Goal: Information Seeking & Learning: Learn about a topic

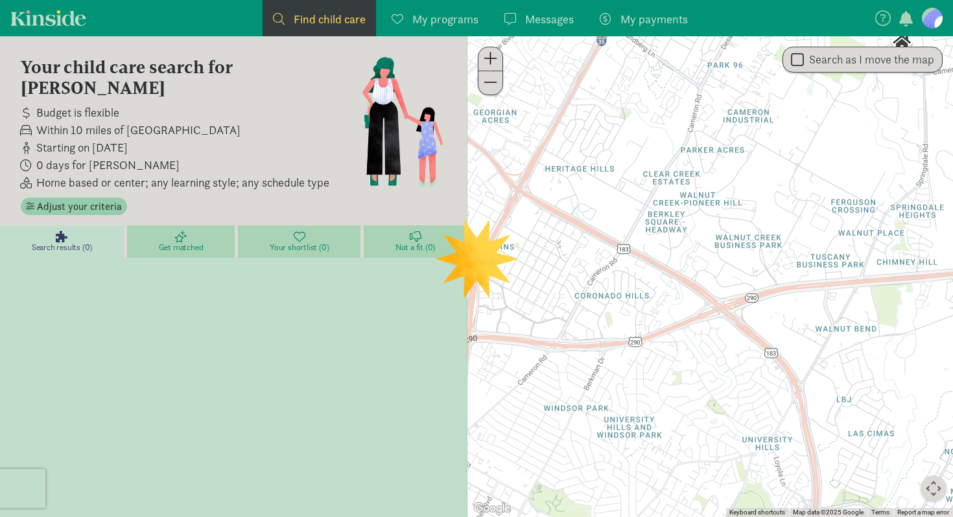
drag, startPoint x: 600, startPoint y: 388, endPoint x: 791, endPoint y: 152, distance: 303.6
click at [791, 152] on div at bounding box center [709, 276] width 485 height 481
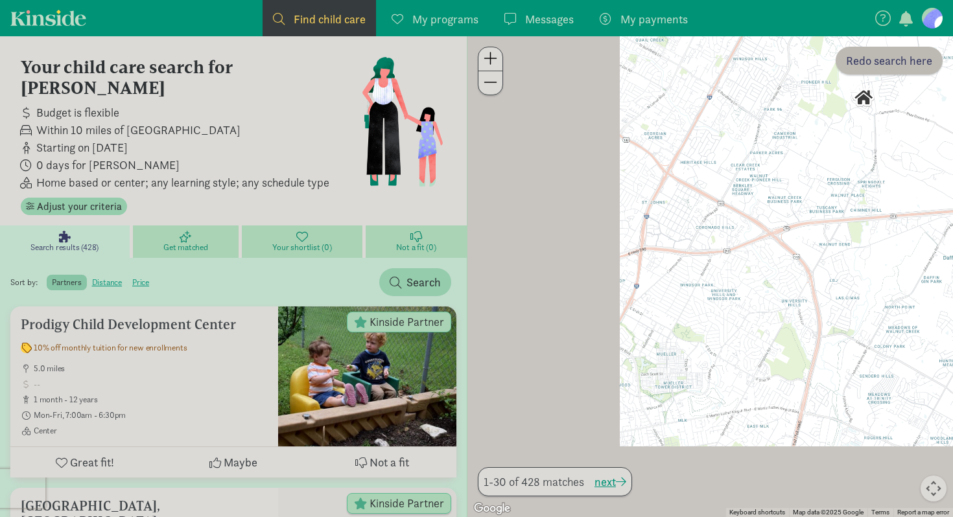
drag, startPoint x: 666, startPoint y: 454, endPoint x: 835, endPoint y: 243, distance: 269.7
click at [835, 243] on div at bounding box center [709, 276] width 485 height 481
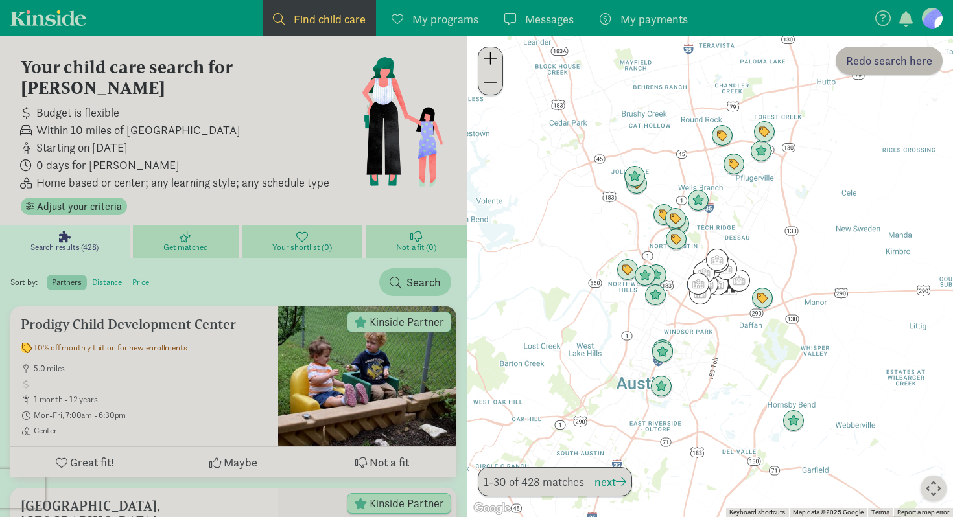
click at [491, 58] on span at bounding box center [490, 59] width 14 height 16
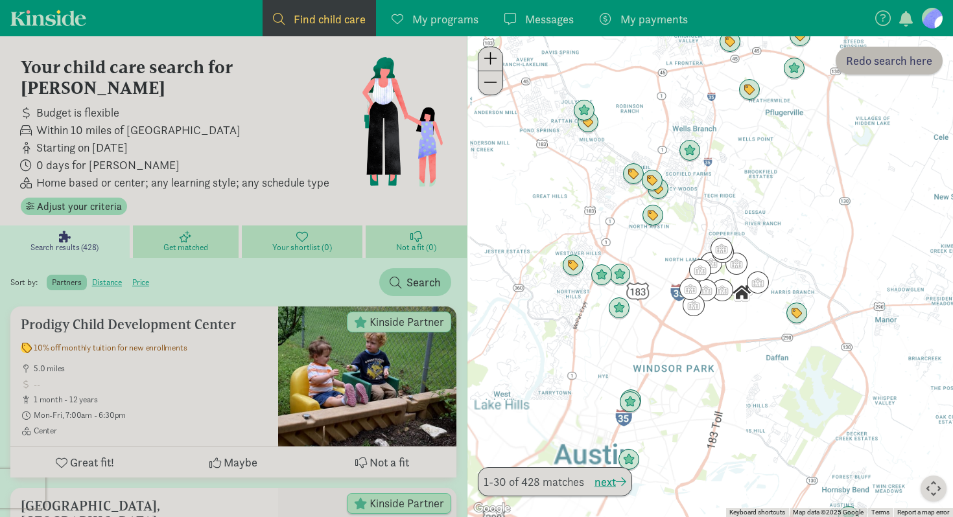
click at [491, 58] on span at bounding box center [490, 59] width 14 height 16
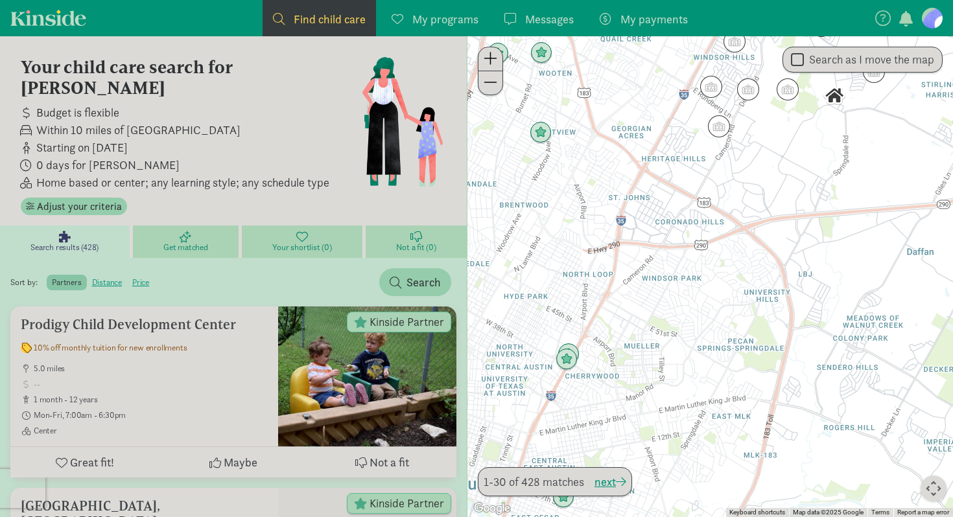
drag, startPoint x: 603, startPoint y: 371, endPoint x: 655, endPoint y: 134, distance: 242.8
click at [655, 134] on div at bounding box center [709, 276] width 485 height 481
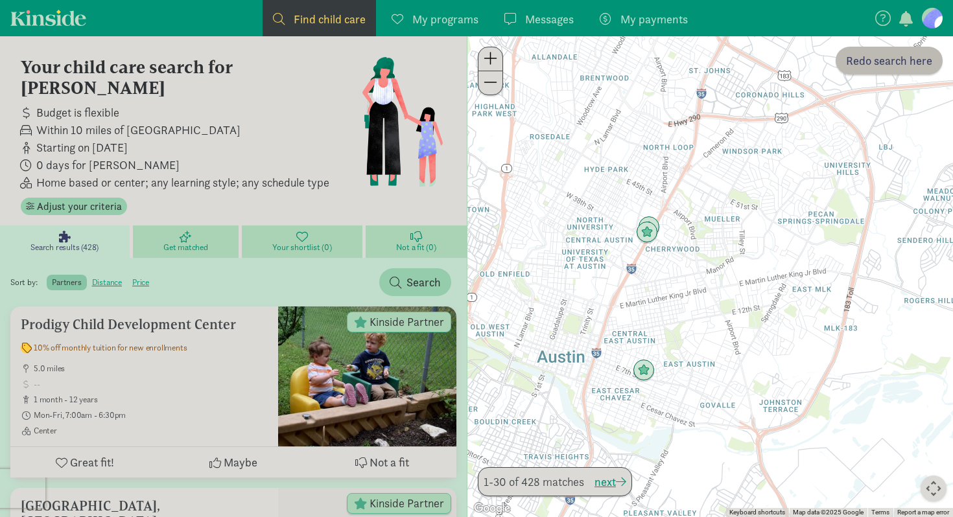
drag, startPoint x: 664, startPoint y: 301, endPoint x: 741, endPoint y: 186, distance: 138.2
click at [741, 186] on div at bounding box center [709, 276] width 485 height 481
click at [502, 65] on button at bounding box center [490, 59] width 24 height 24
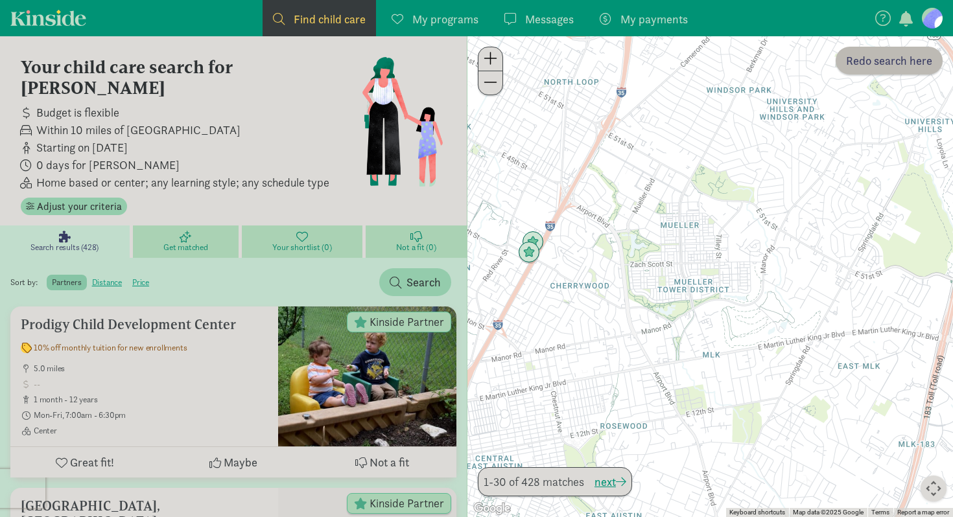
drag, startPoint x: 663, startPoint y: 179, endPoint x: 607, endPoint y: 246, distance: 87.0
click at [607, 246] on div at bounding box center [709, 276] width 485 height 481
click at [536, 241] on img "Click to see details" at bounding box center [530, 244] width 25 height 25
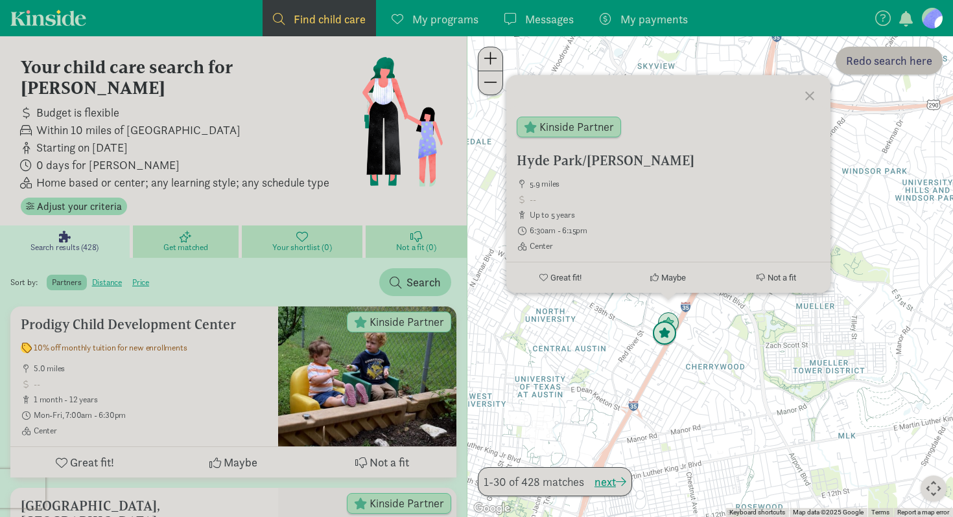
click at [659, 334] on img "Click to see details" at bounding box center [664, 333] width 25 height 25
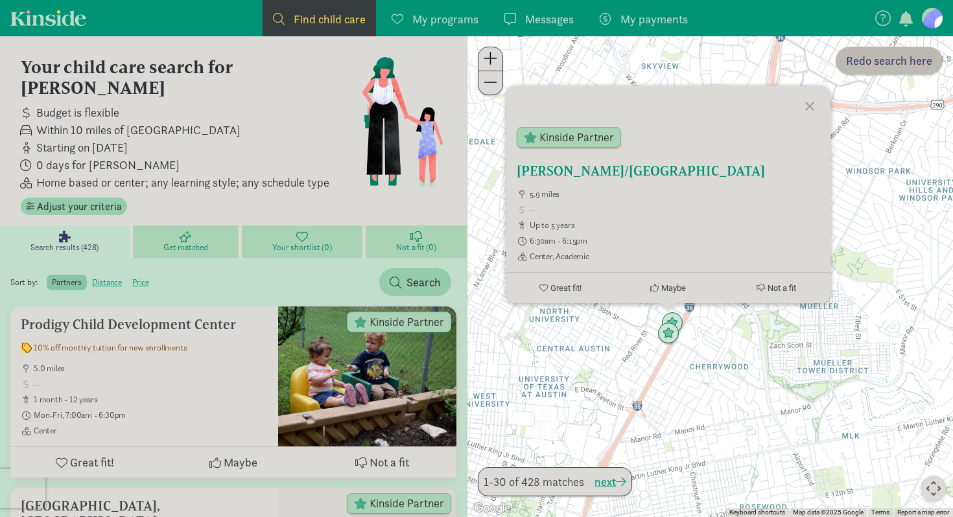
click at [578, 171] on h5 "[PERSON_NAME]/[GEOGRAPHIC_DATA]" at bounding box center [668, 171] width 303 height 16
